Goal: Complete application form

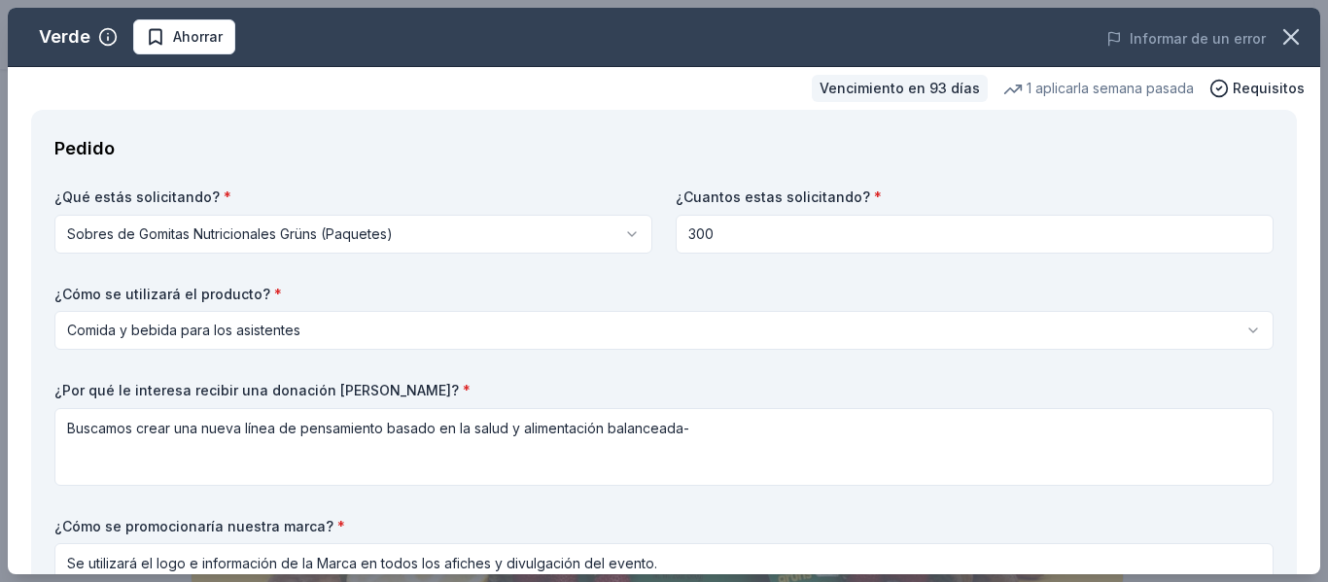
select select "foodAndBeverage"
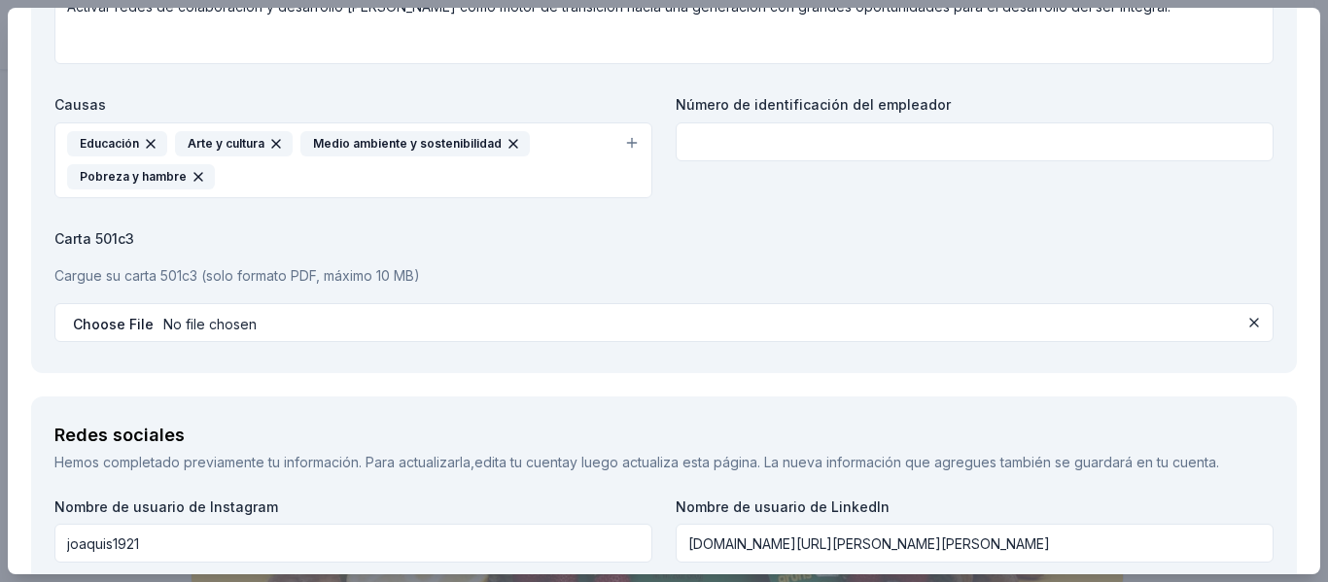
scroll to position [2593, 0]
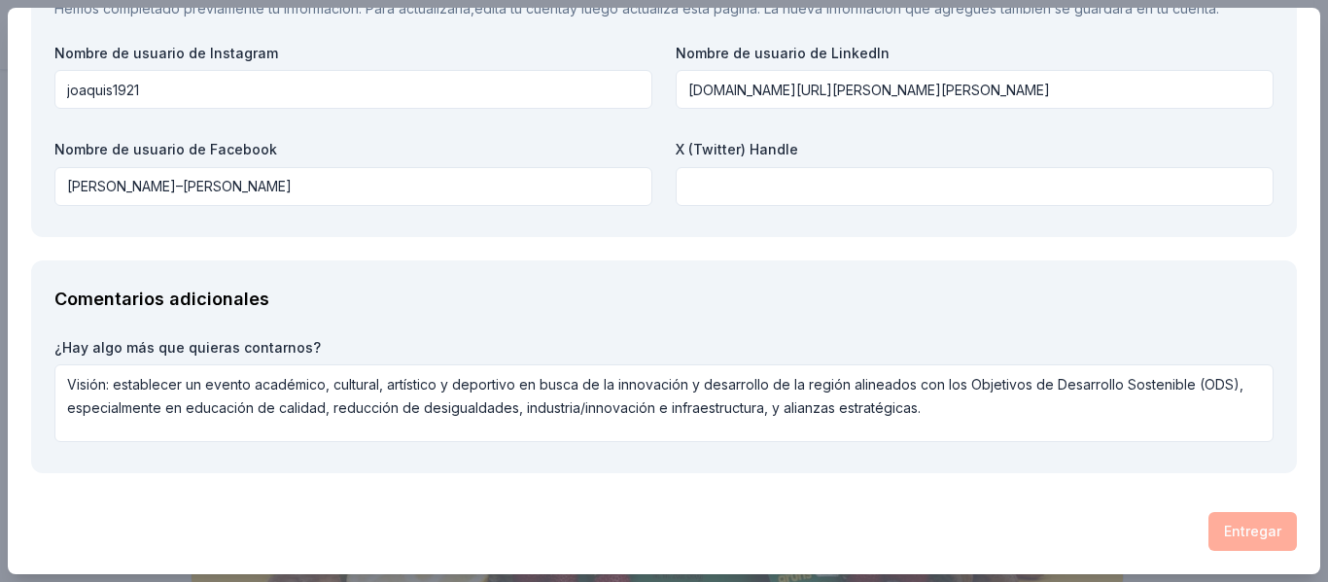
click at [1214, 529] on div "Entregar" at bounding box center [664, 531] width 1266 height 39
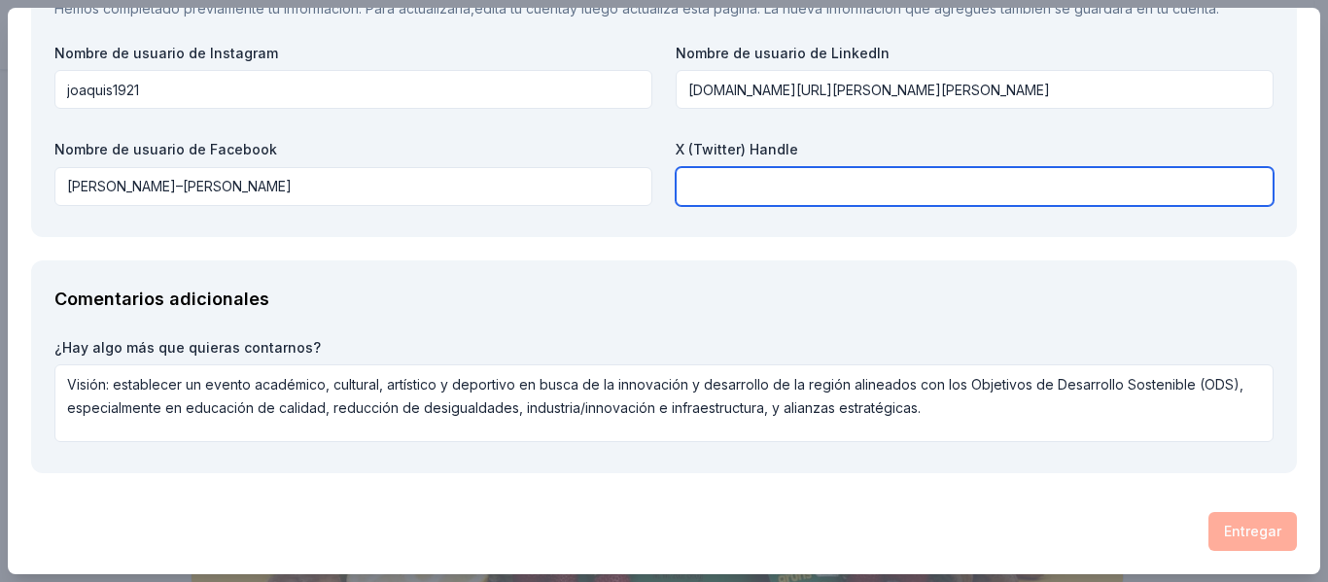
click at [1041, 186] on input "text" at bounding box center [975, 186] width 598 height 39
type input "nonee"
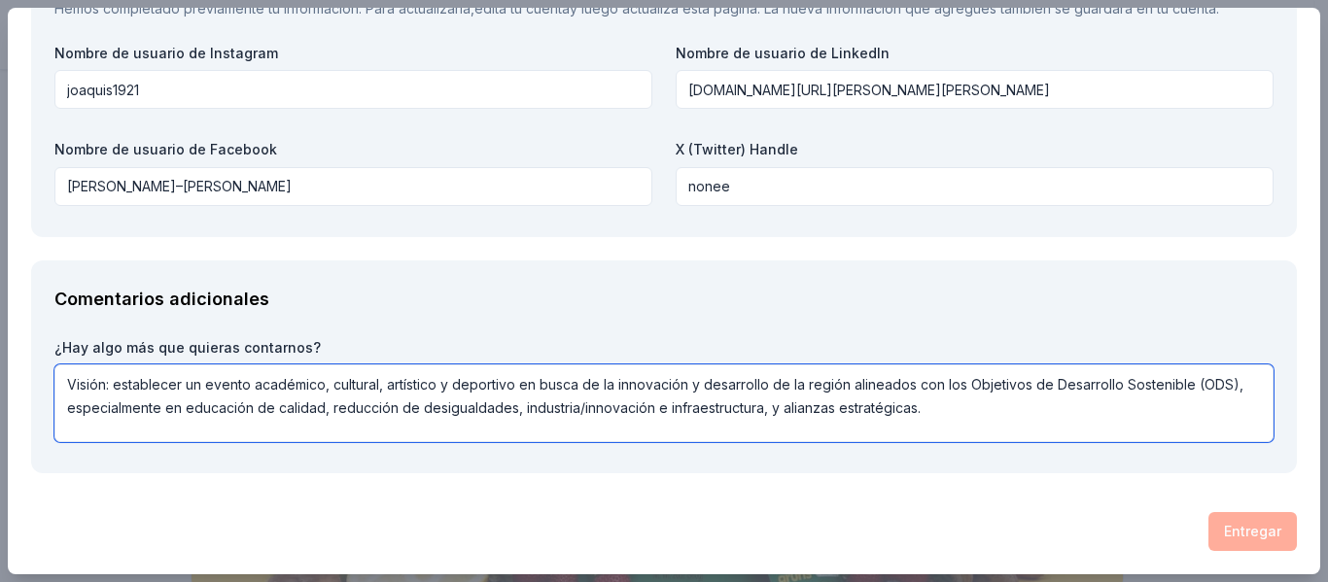
click at [1161, 390] on textarea "Visión: establecer un evento académico, cultural, artístico y deportivo en busc…" at bounding box center [663, 404] width 1219 height 78
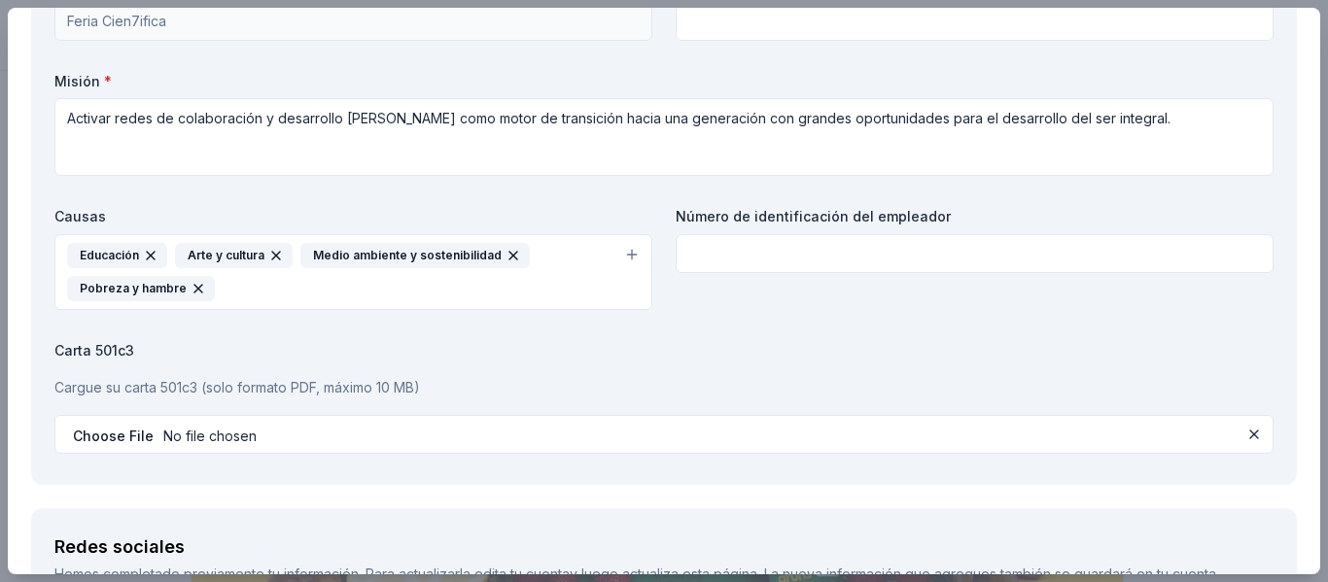
scroll to position [2015, 0]
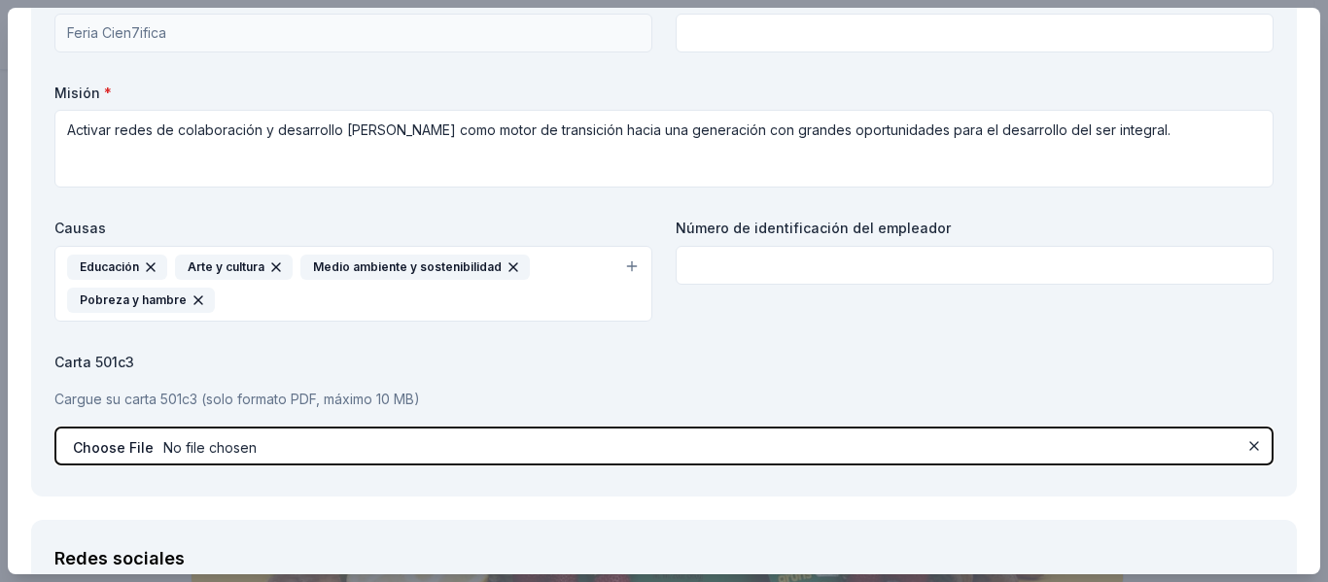
click at [1121, 441] on input "file" at bounding box center [663, 446] width 1219 height 39
type input "C:\fakepath\Propuesta Proyectoa 2025.pdf"
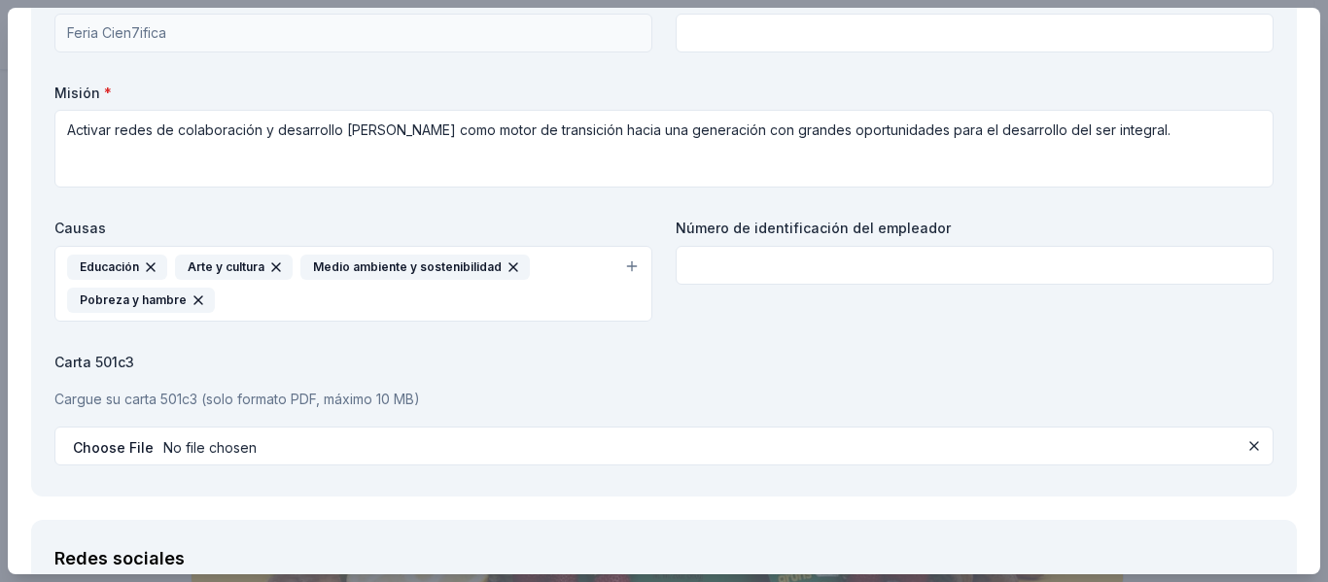
click at [1327, 406] on div "Verde Ahorrar Informar de un error Vencimiento en 93 días 1 aplicar la semana p…" at bounding box center [664, 291] width 1328 height 582
drag, startPoint x: 1302, startPoint y: 380, endPoint x: 1302, endPoint y: 504, distance: 123.5
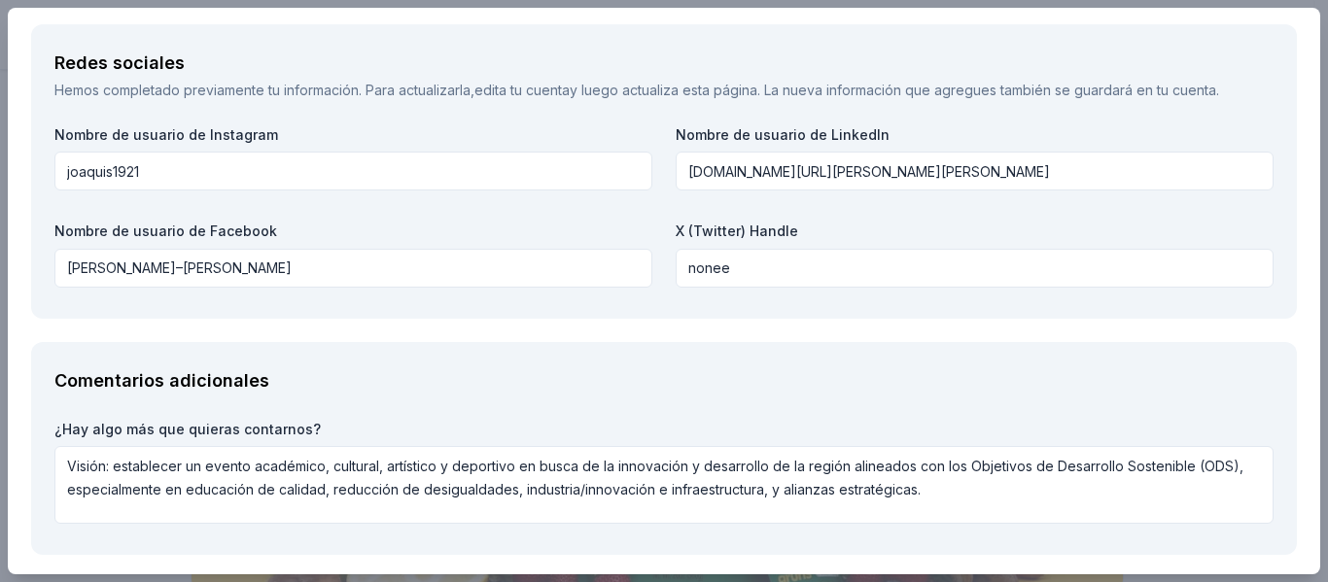
scroll to position [2593, 0]
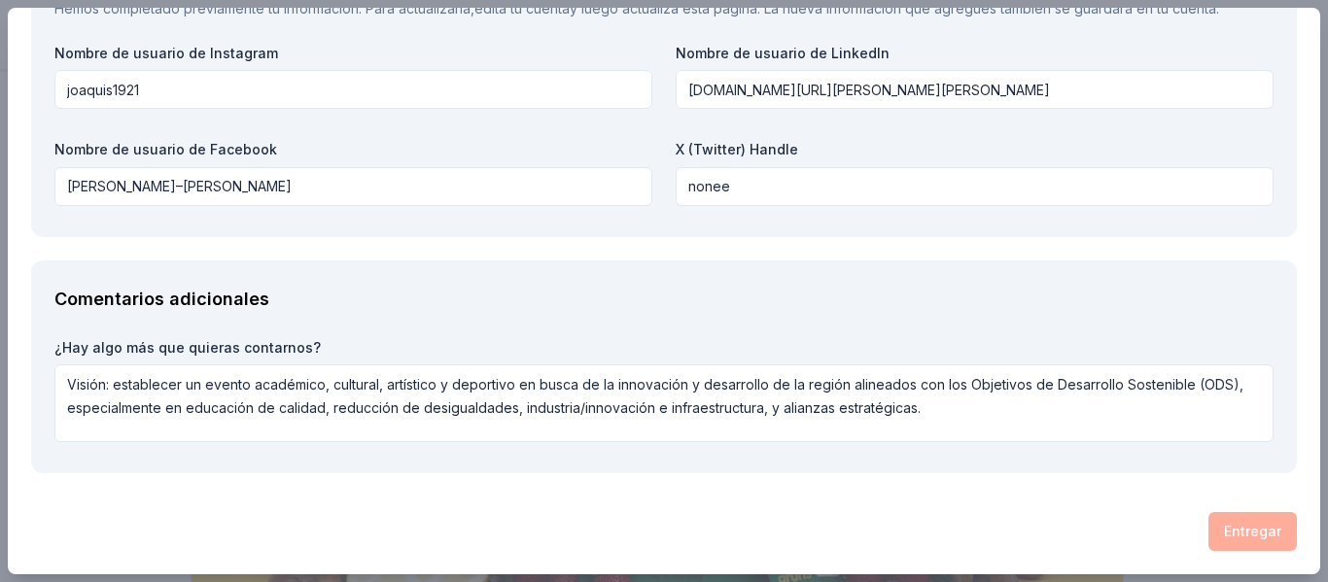
click at [1216, 540] on div "Entregar" at bounding box center [664, 531] width 1266 height 39
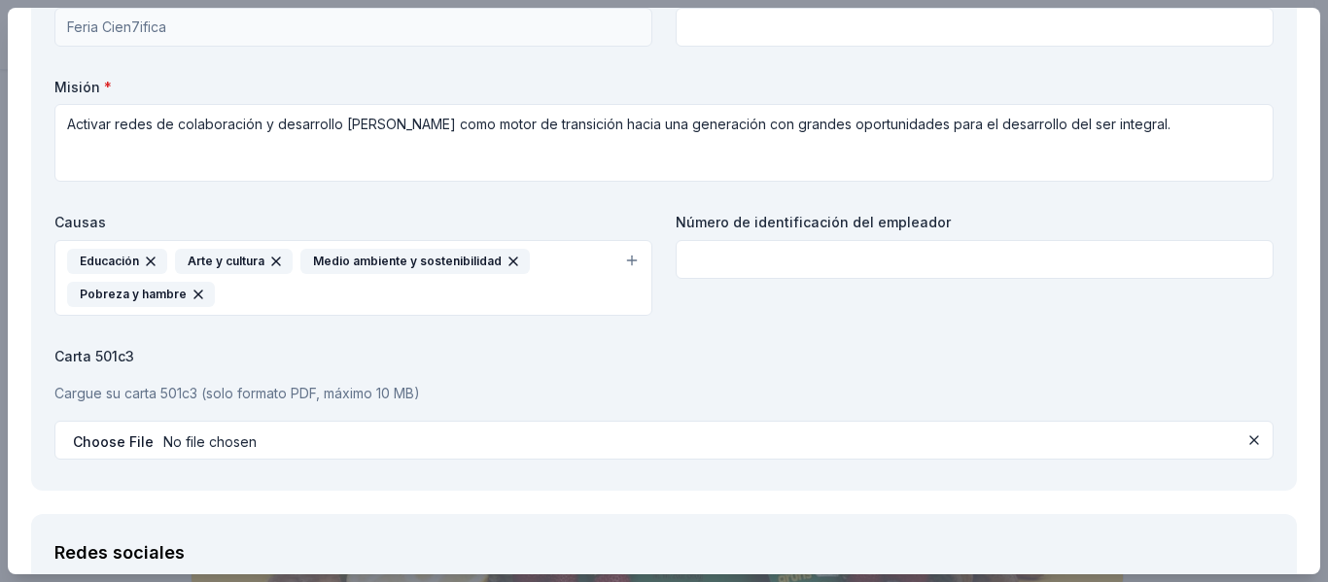
scroll to position [2009, 0]
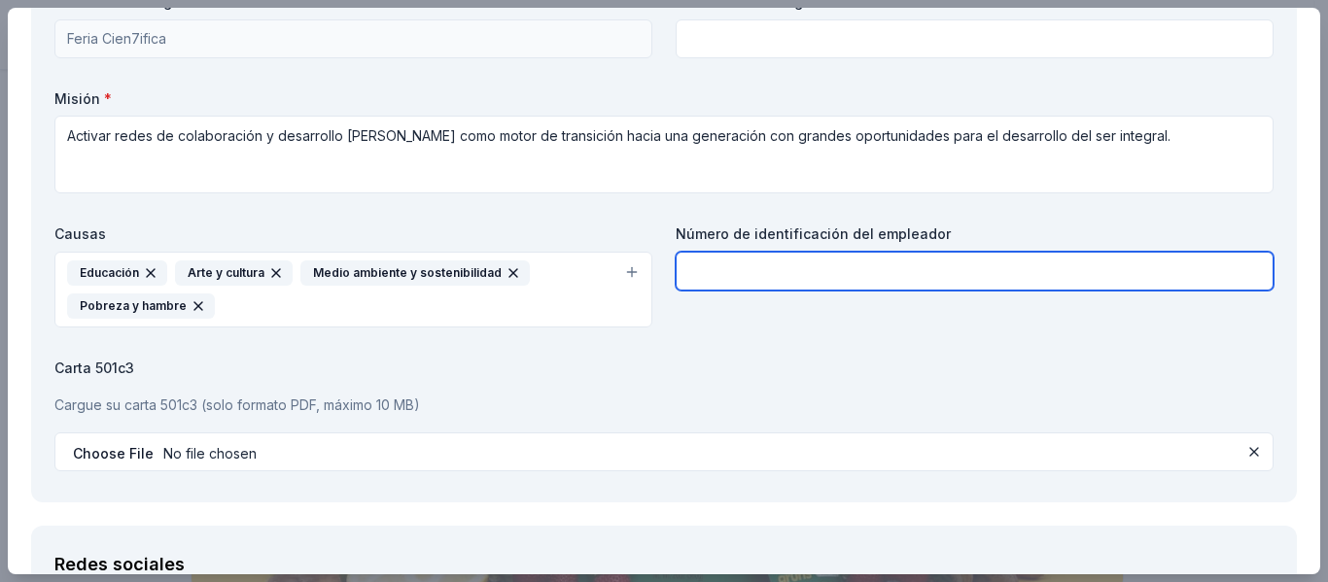
click at [961, 274] on input "text" at bounding box center [975, 271] width 598 height 39
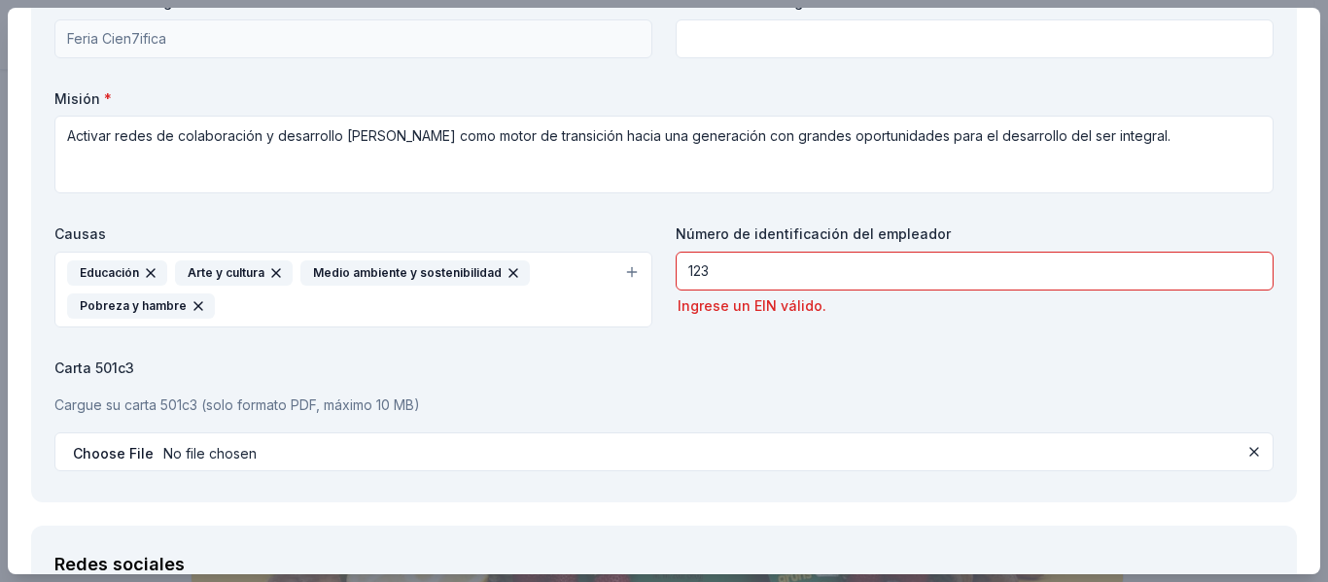
click at [1027, 248] on div "Número de identificación del empleador 123 Ingrese un EIN válido." at bounding box center [975, 276] width 598 height 103
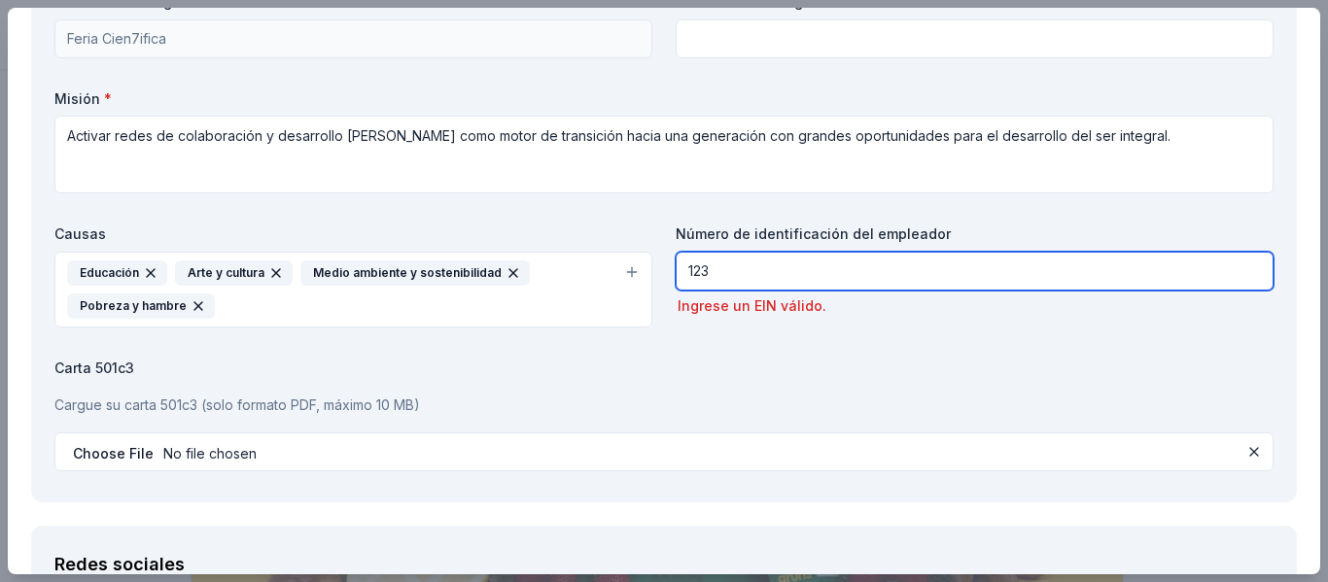
drag, startPoint x: 673, startPoint y: 260, endPoint x: 765, endPoint y: 270, distance: 93.0
click at [765, 270] on input "123" at bounding box center [975, 271] width 598 height 39
type input "none"
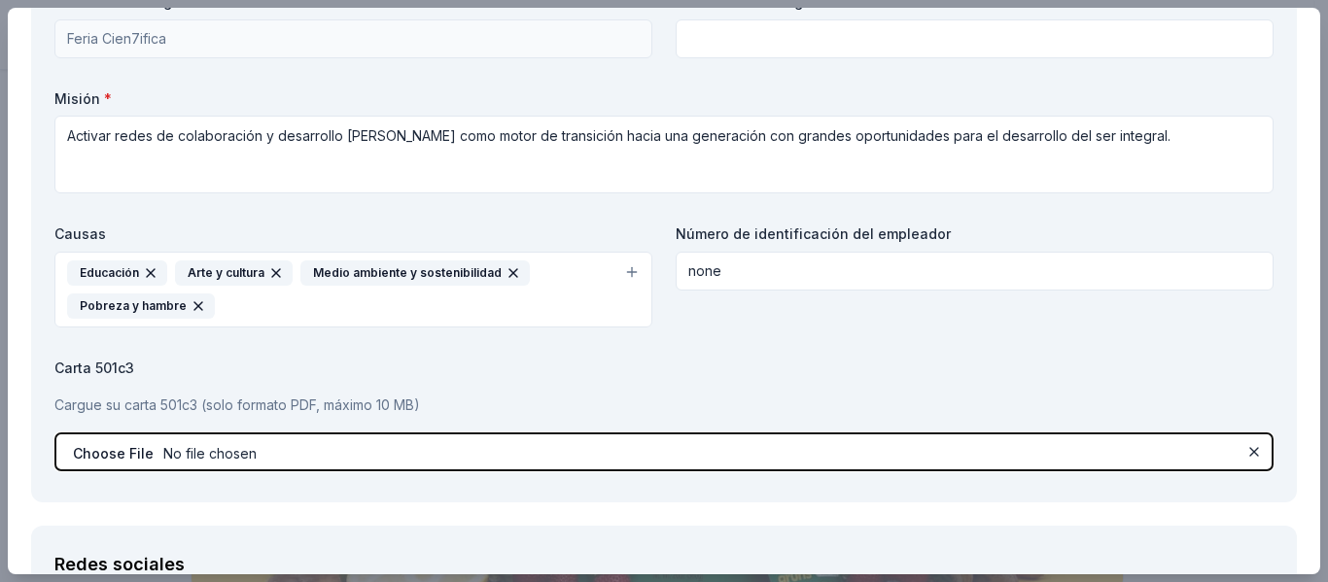
click at [816, 433] on input "file" at bounding box center [663, 452] width 1219 height 39
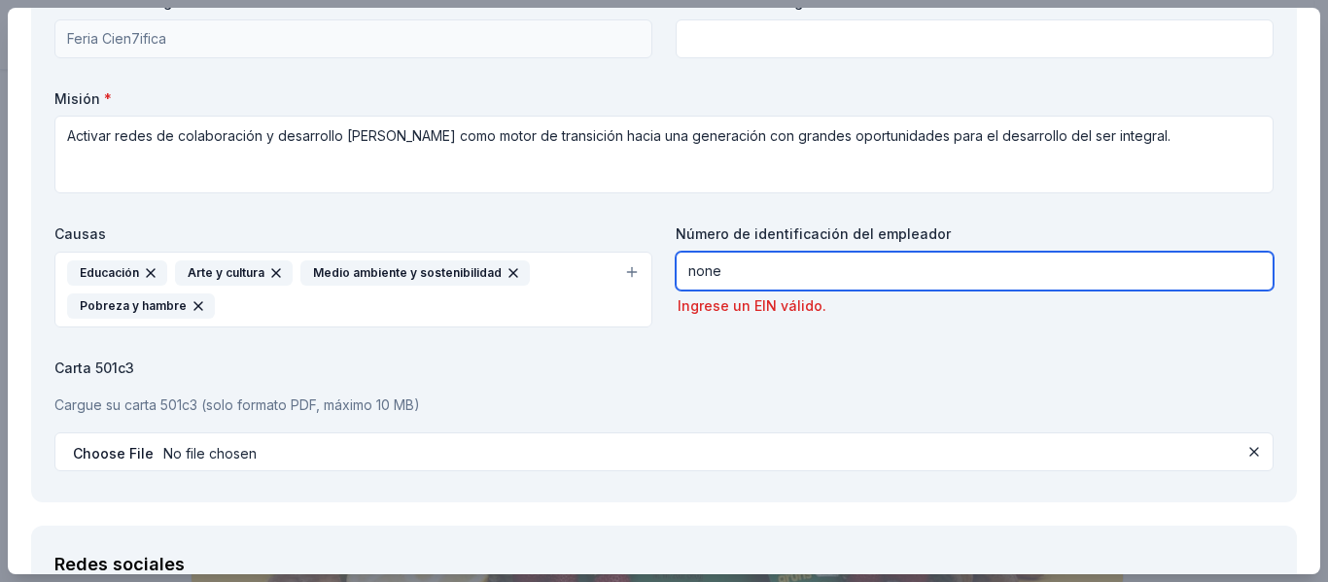
drag, startPoint x: 722, startPoint y: 262, endPoint x: 619, endPoint y: 262, distance: 103.0
click at [619, 262] on div "Nombre de la organización * Feria Cien7ifica Sitio web de la organización Misió…" at bounding box center [663, 235] width 1219 height 486
click at [699, 267] on input "text" at bounding box center [975, 271] width 598 height 39
click at [798, 288] on input "text" at bounding box center [975, 271] width 598 height 39
click at [687, 268] on input "text" at bounding box center [975, 271] width 598 height 39
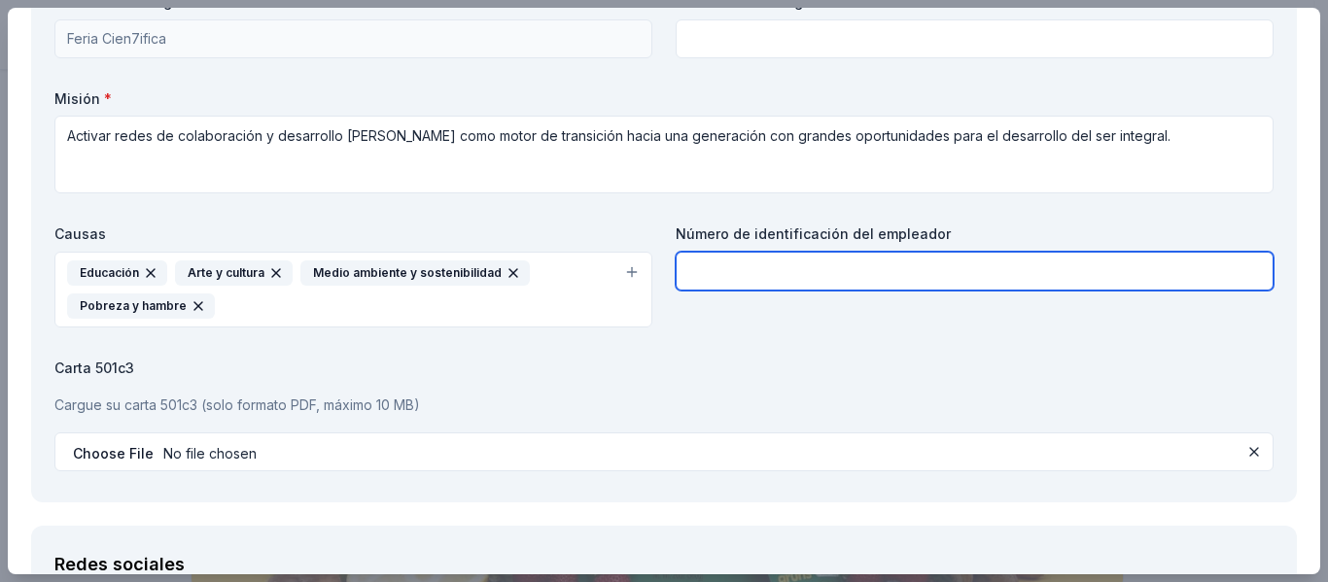
type input "m"
click at [747, 263] on input "m" at bounding box center [975, 271] width 598 height 39
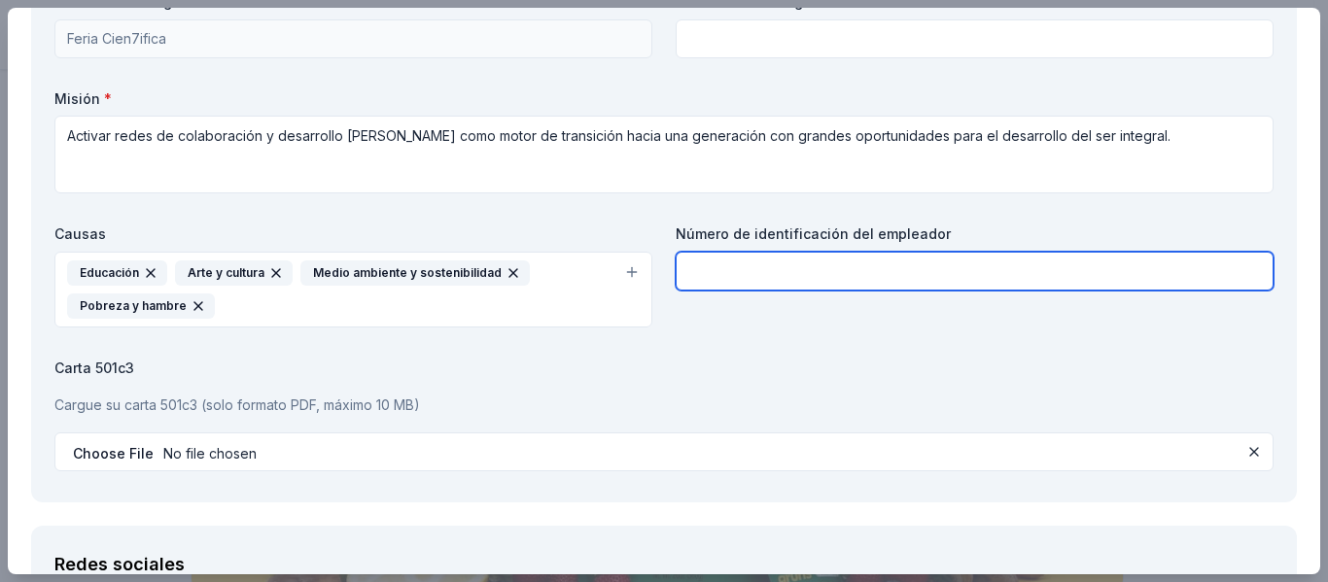
click at [747, 263] on input "text" at bounding box center [975, 271] width 598 height 39
drag, startPoint x: 904, startPoint y: 268, endPoint x: 888, endPoint y: 281, distance: 20.8
click at [888, 281] on input "text" at bounding box center [975, 271] width 598 height 39
click at [678, 266] on input "text" at bounding box center [975, 271] width 598 height 39
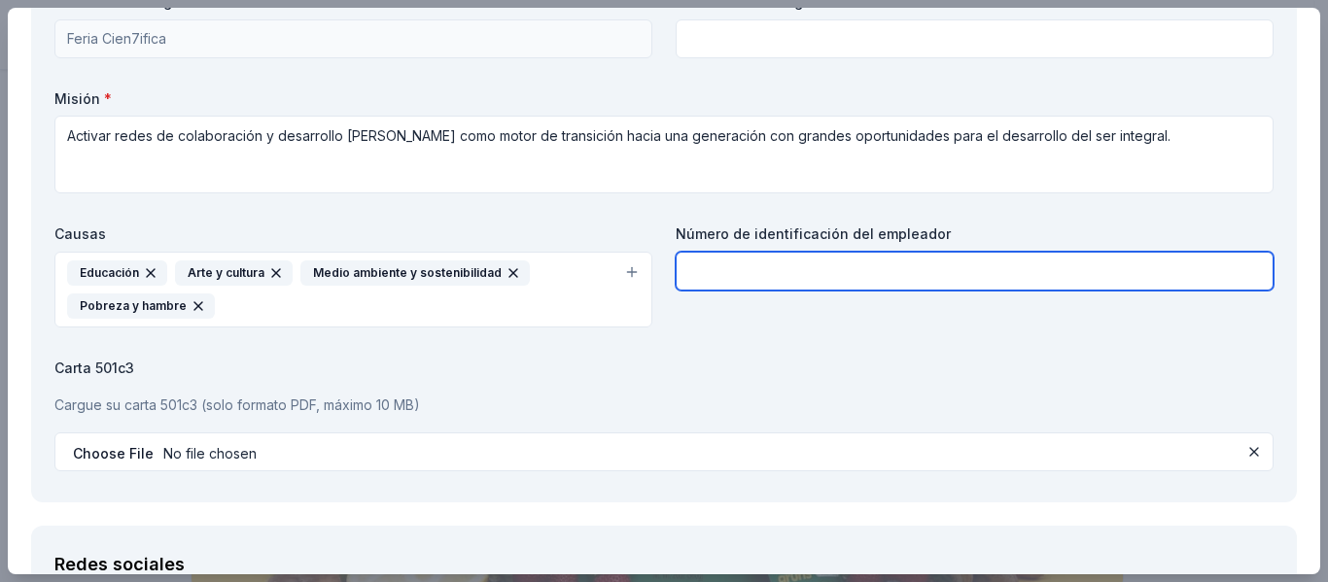
click at [678, 266] on input "text" at bounding box center [975, 271] width 598 height 39
click at [894, 256] on input "text" at bounding box center [975, 271] width 598 height 39
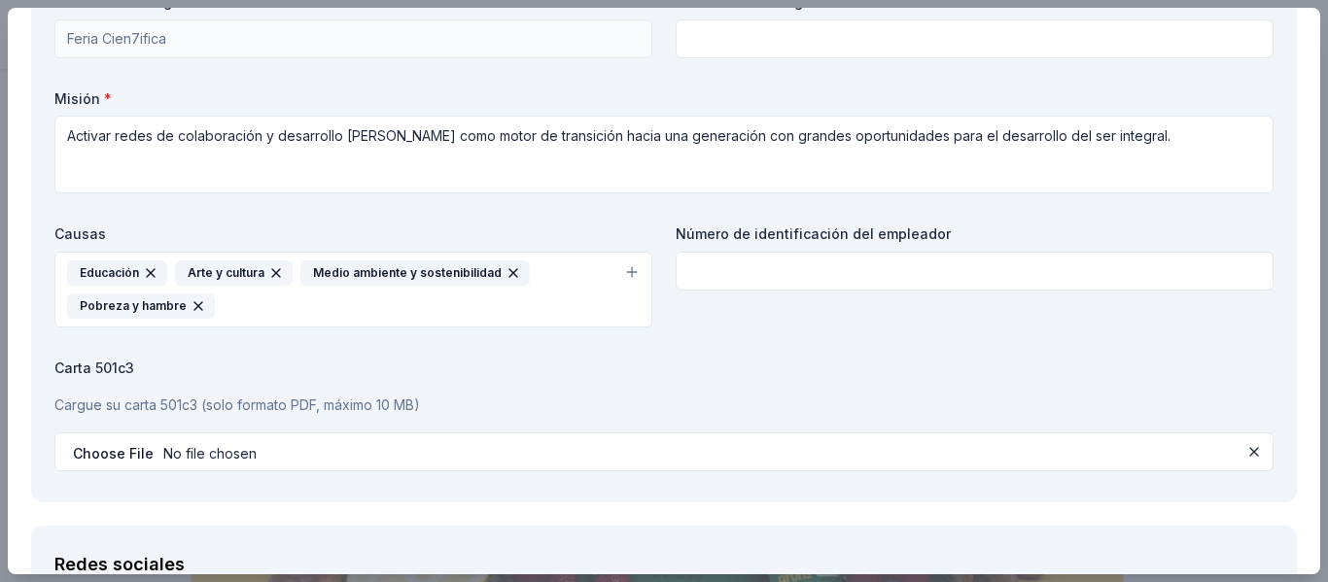
drag, startPoint x: 1320, startPoint y: 406, endPoint x: 1327, endPoint y: 558, distance: 151.8
click at [1327, 558] on div "Verde Ahorrar Informar de un error Vencimiento en 93 días 1 aplicar la semana p…" at bounding box center [664, 291] width 1328 height 582
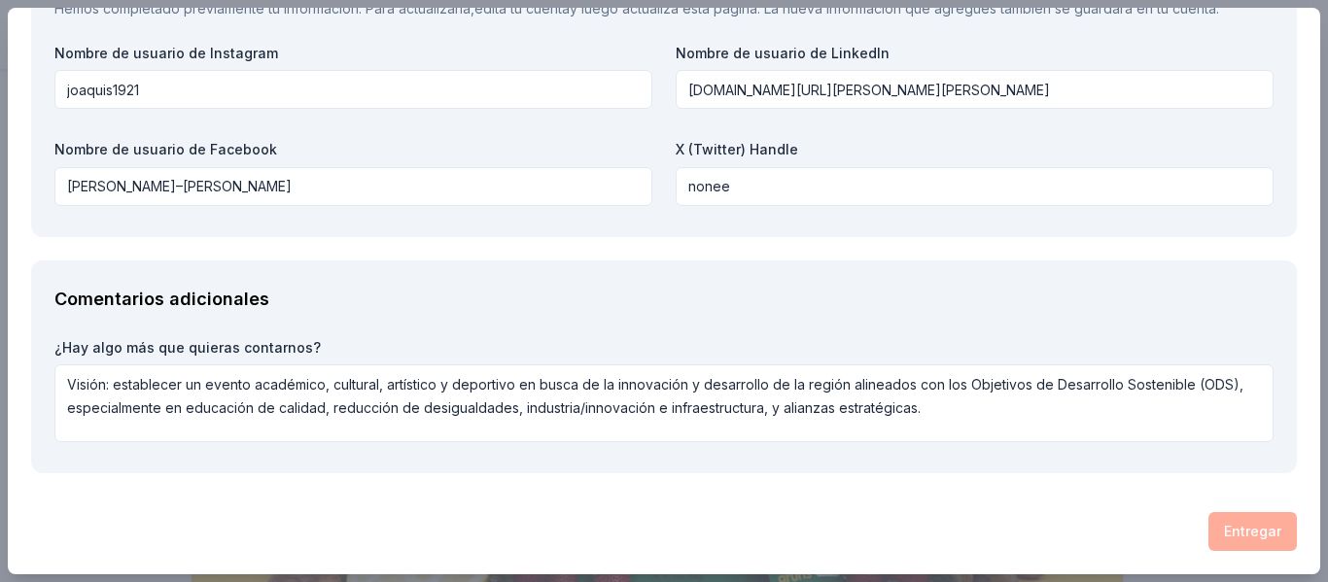
click at [1225, 527] on div "Entregar" at bounding box center [664, 531] width 1266 height 39
click at [1327, 355] on div "Verde Ahorrar Informar de un error Vencimiento en 93 días 1 aplicar la semana p…" at bounding box center [664, 291] width 1328 height 582
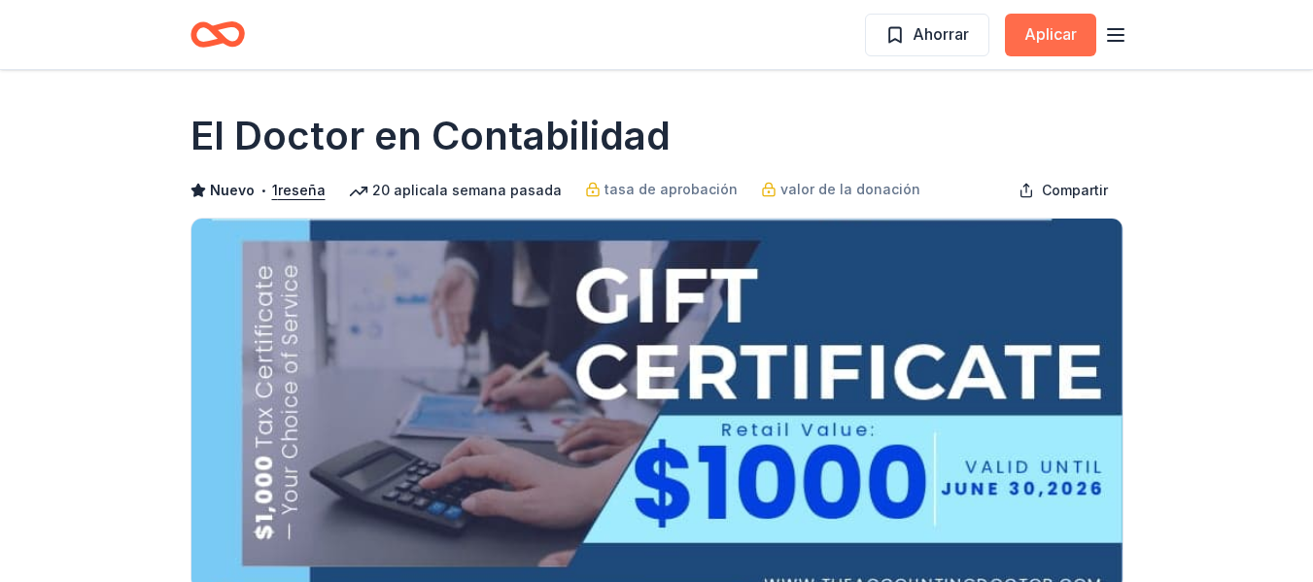
click at [1063, 36] on font "Aplicar" at bounding box center [1051, 33] width 52 height 19
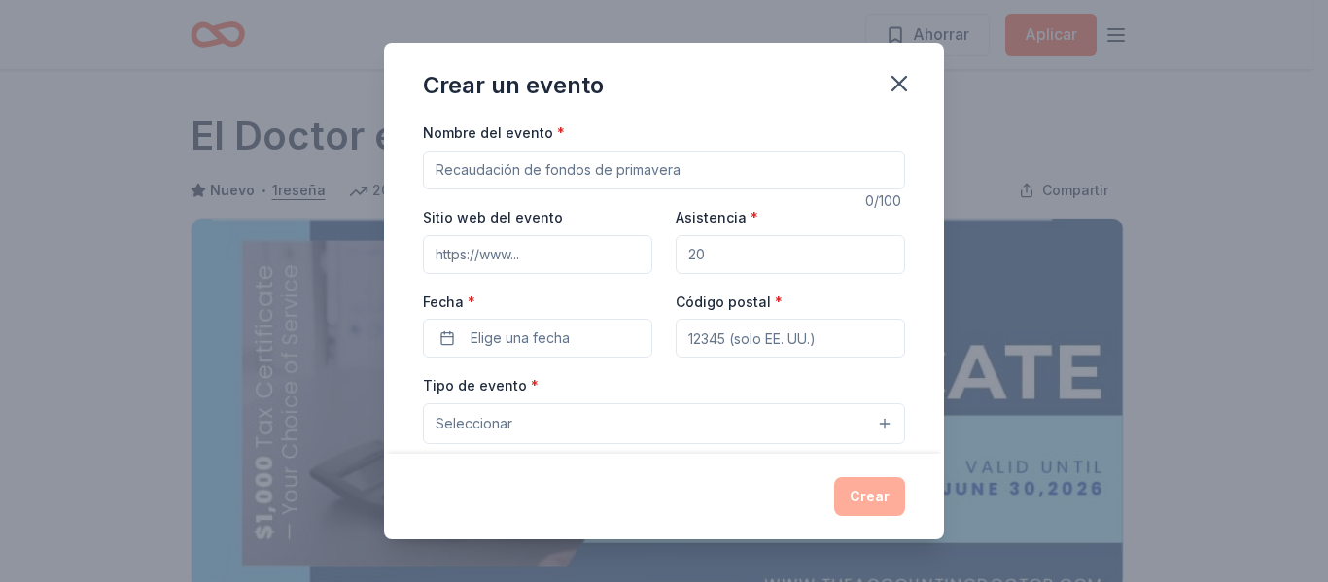
click at [905, 139] on div "Nombre del evento * 0 /100 Sitio web del evento Asistencia * Fecha * Elige una …" at bounding box center [664, 287] width 560 height 332
click at [841, 139] on div "Nombre del evento *" at bounding box center [664, 155] width 482 height 69
click at [839, 158] on input "Nombre del evento *" at bounding box center [664, 170] width 482 height 39
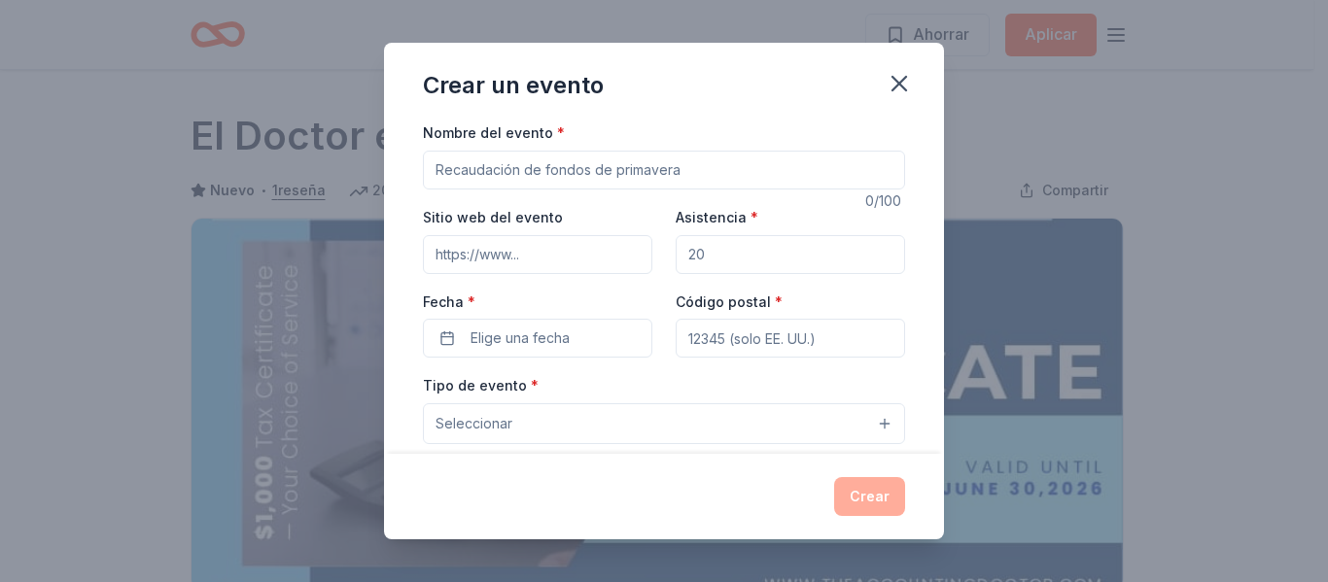
click at [839, 158] on input "Nombre del evento *" at bounding box center [664, 170] width 482 height 39
type input "R"
type input "Feria Cien7ifica"
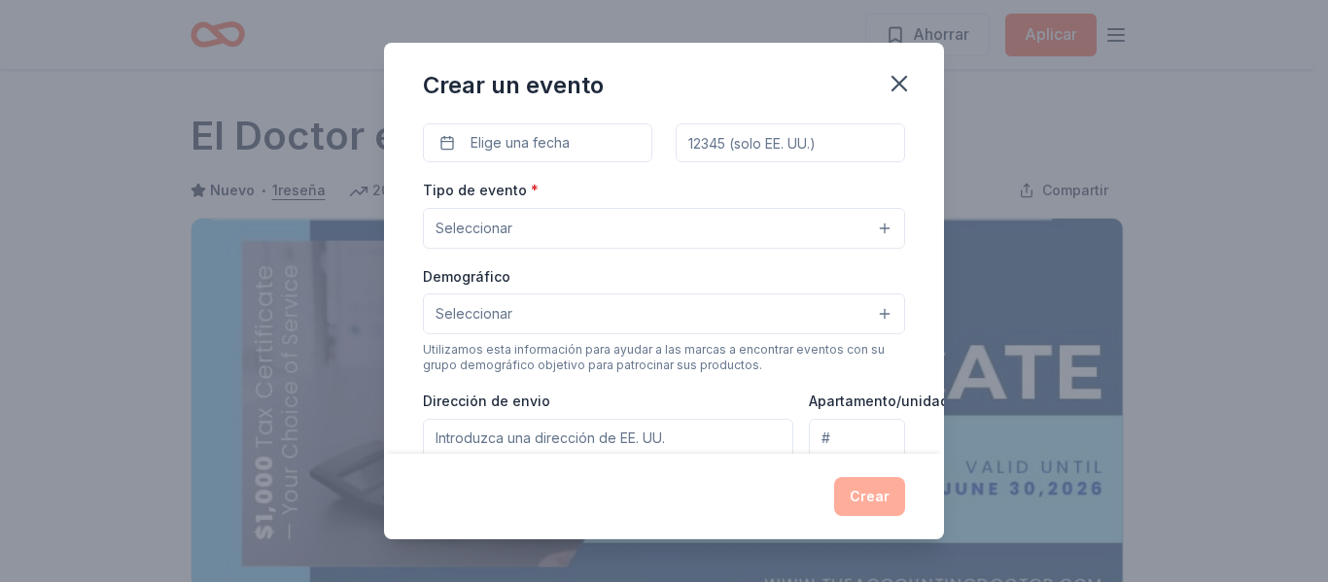
scroll to position [192, 0]
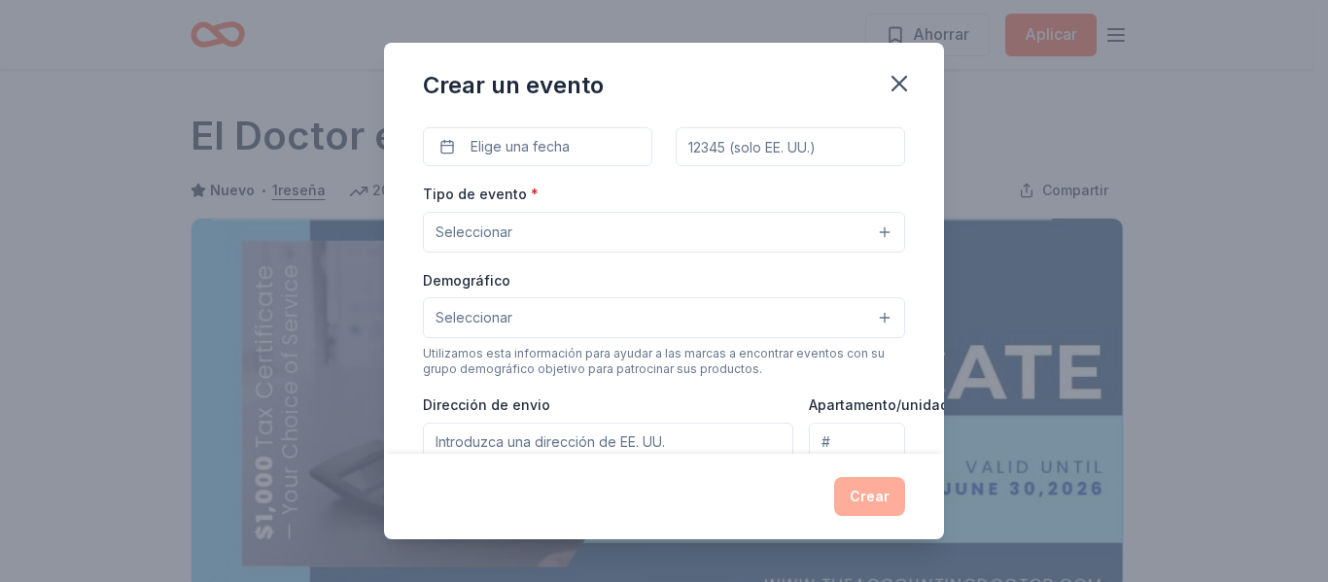
click at [843, 142] on input "Código postal *" at bounding box center [790, 146] width 229 height 39
click at [683, 255] on div "Tipo de evento * Seleccionar Demográfico Seleccionar Utilizamos esta informació…" at bounding box center [664, 386] width 482 height 409
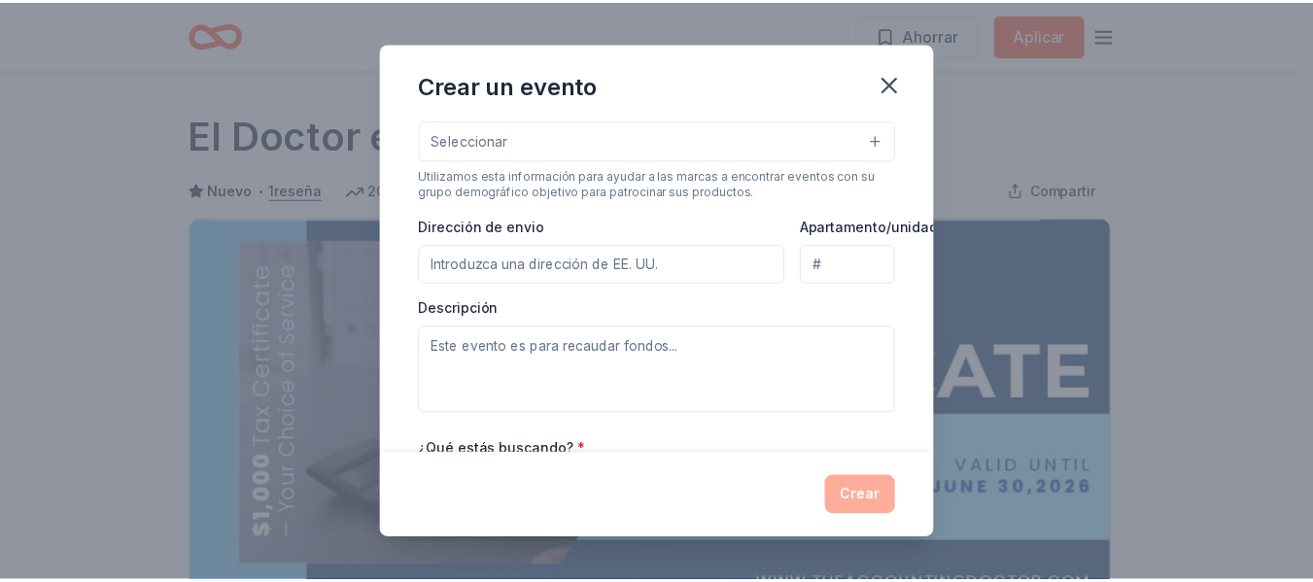
scroll to position [355, 0]
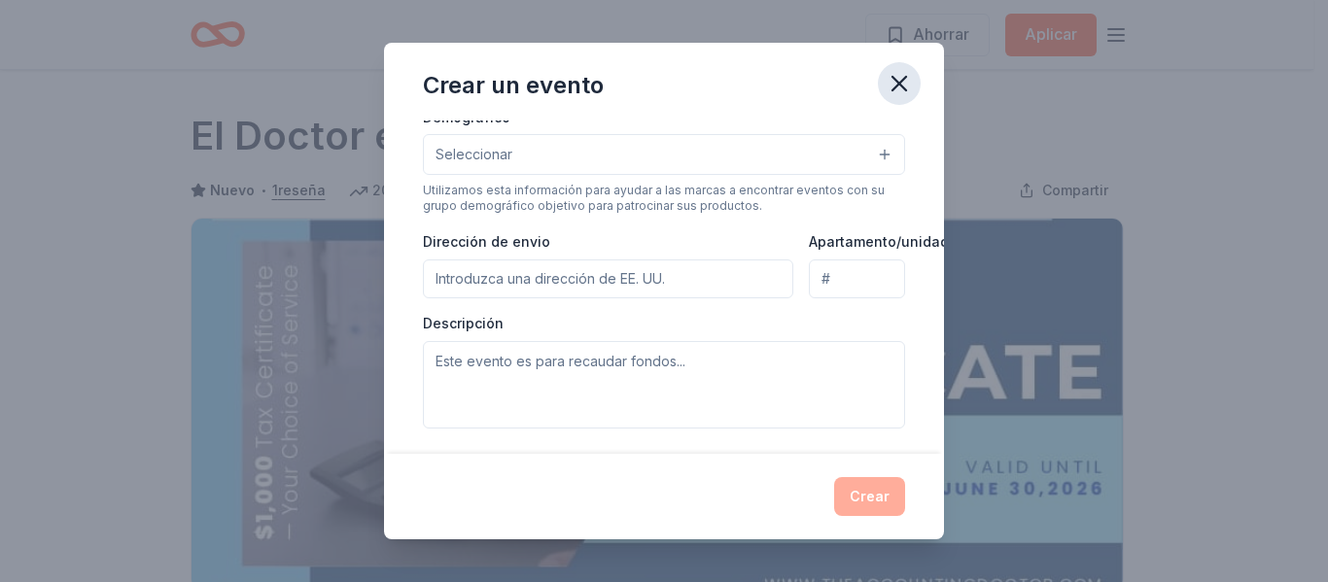
click at [903, 87] on icon "button" at bounding box center [899, 84] width 14 height 14
